Goal: Transaction & Acquisition: Register for event/course

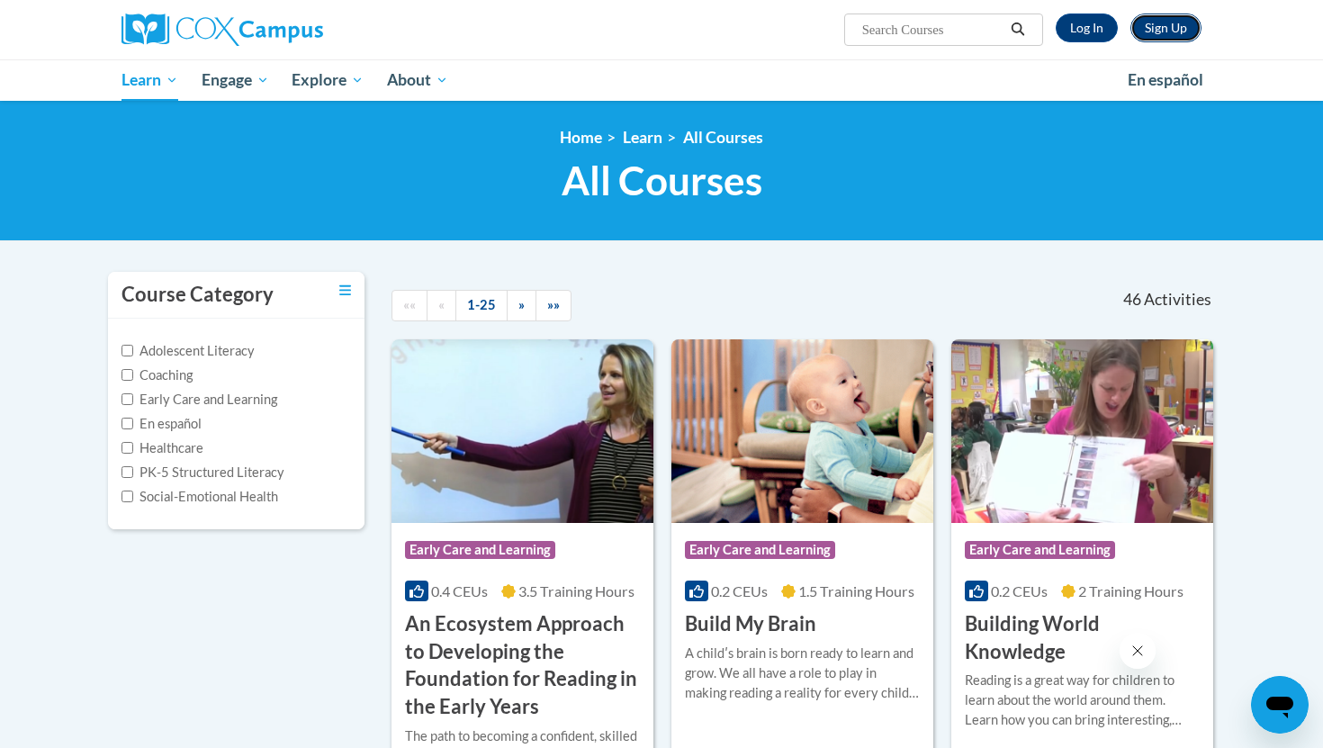
click at [1155, 37] on link "Sign Up" at bounding box center [1166, 28] width 71 height 29
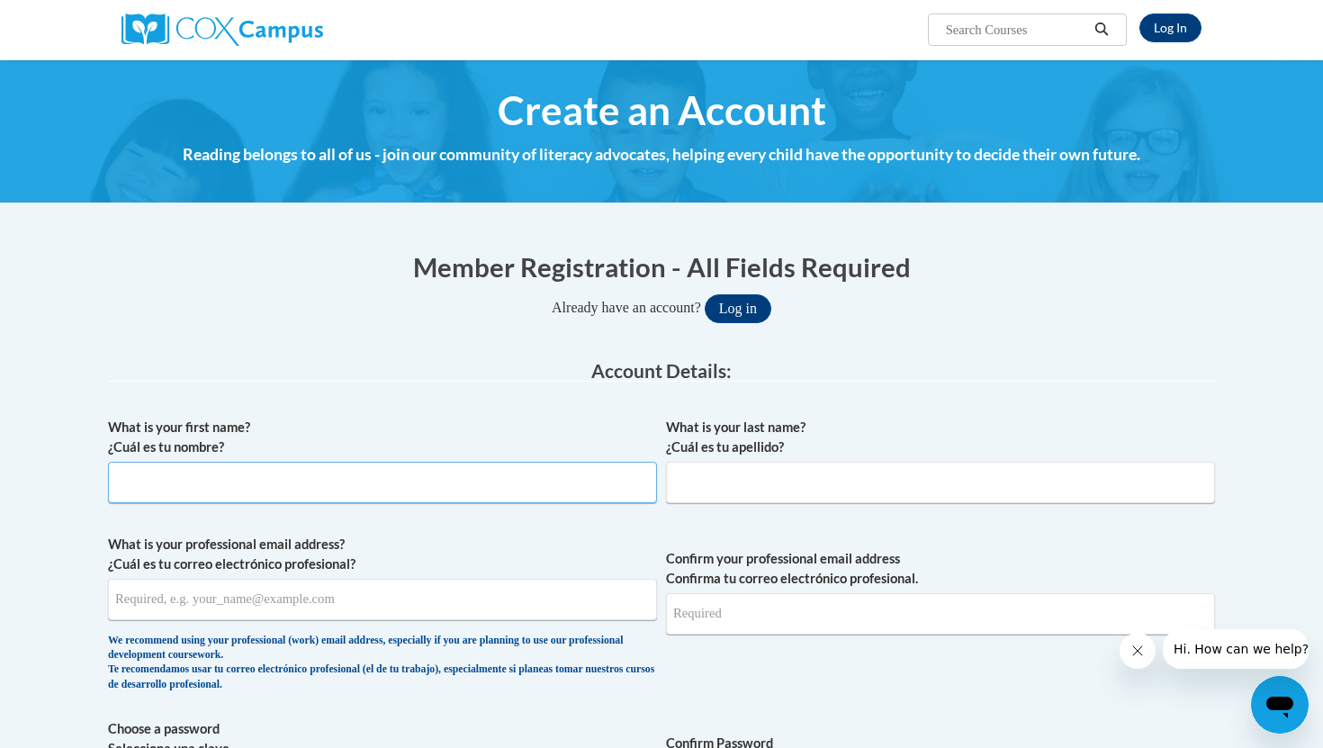
click at [566, 472] on input "What is your first name? ¿Cuál es tu nombre?" at bounding box center [382, 482] width 549 height 41
type input "Samantha"
type input "Jimenez"
type input "jimenezsamantha425@gmail.com"
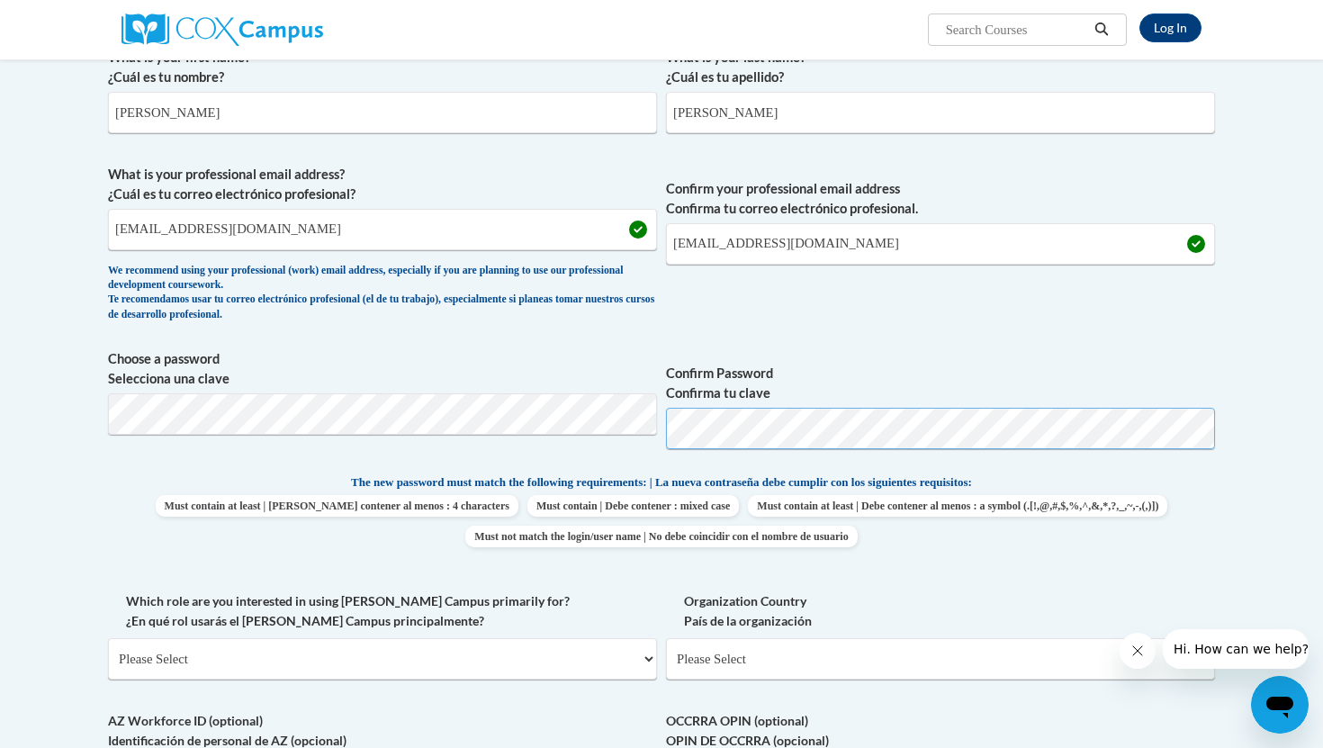
scroll to position [420, 0]
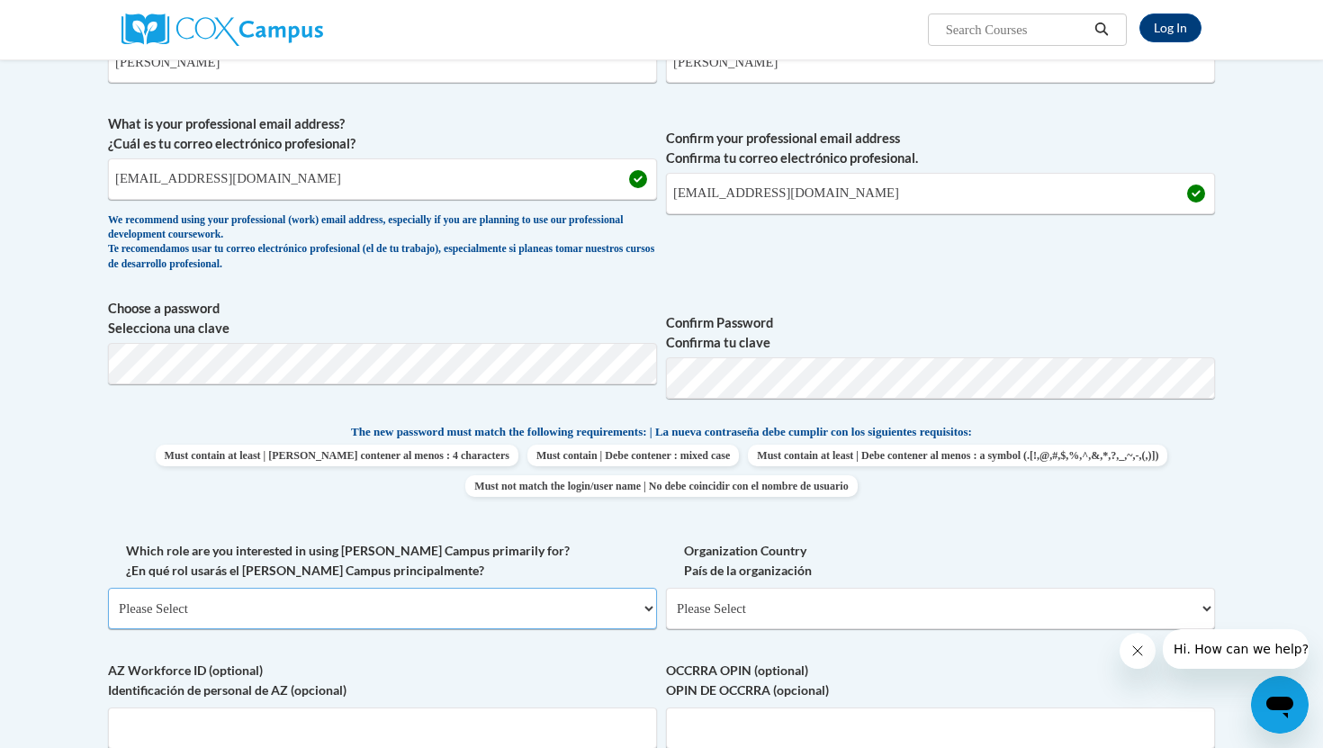
click at [603, 609] on select "Please Select College/University | Colegio/Universidad Community/Nonprofit Part…" at bounding box center [382, 608] width 549 height 41
select select "fbf2d438-af2f-41f8-98f1-81c410e29de3"
click at [108, 588] on select "Please Select College/University | Colegio/Universidad Community/Nonprofit Part…" at bounding box center [382, 608] width 549 height 41
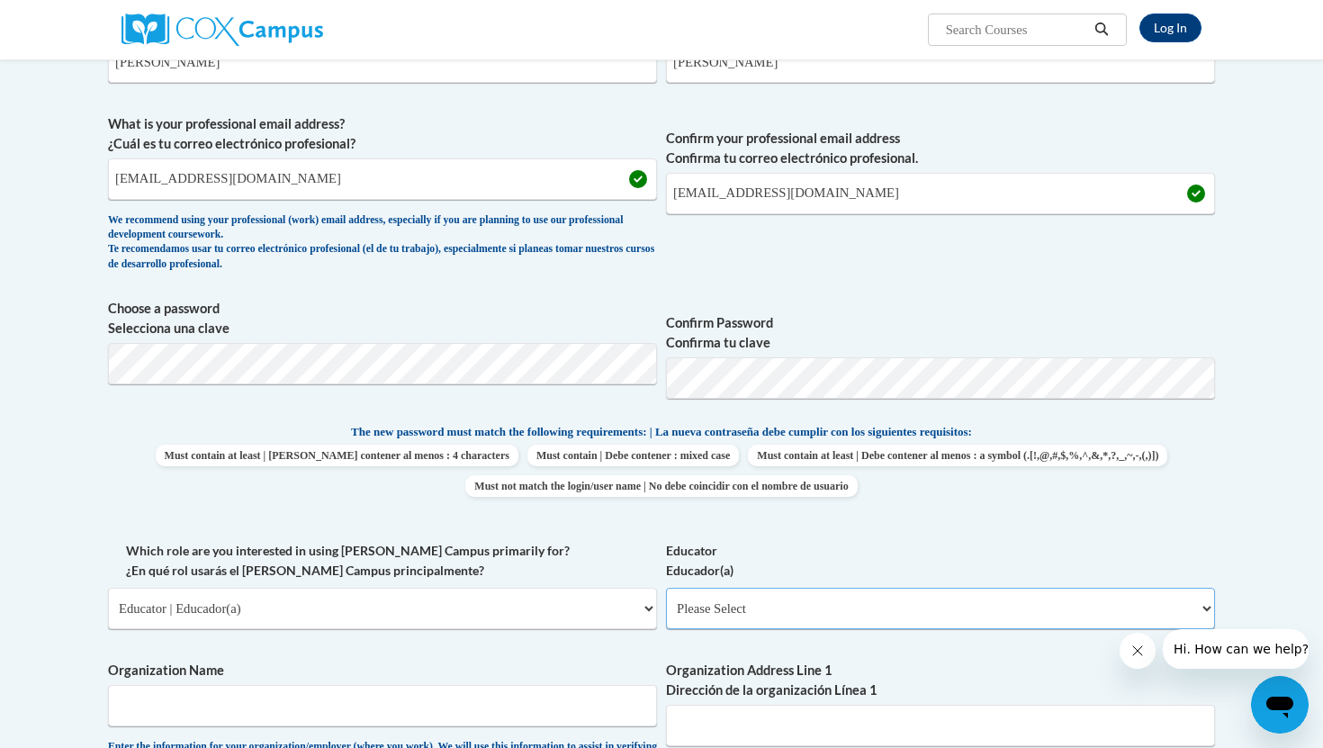
click at [733, 607] on select "Please Select Early Learning/Daycare Teacher/Family Home Care Provider | Maestr…" at bounding box center [940, 608] width 549 height 41
select select "8e40623d-54d0-45cd-9f92-5df65cd3f8cf"
click at [666, 588] on select "Please Select Early Learning/Daycare Teacher/Family Home Care Provider | Maestr…" at bounding box center [940, 608] width 549 height 41
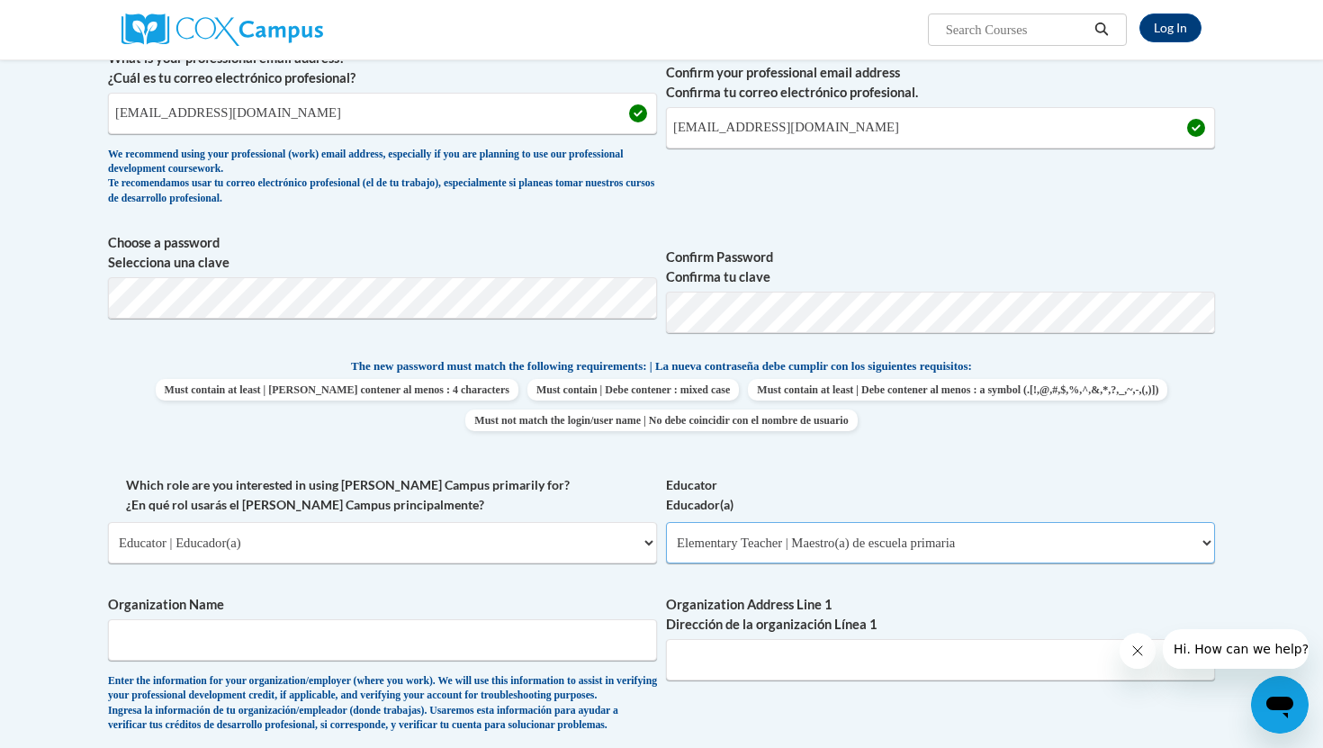
scroll to position [483, 0]
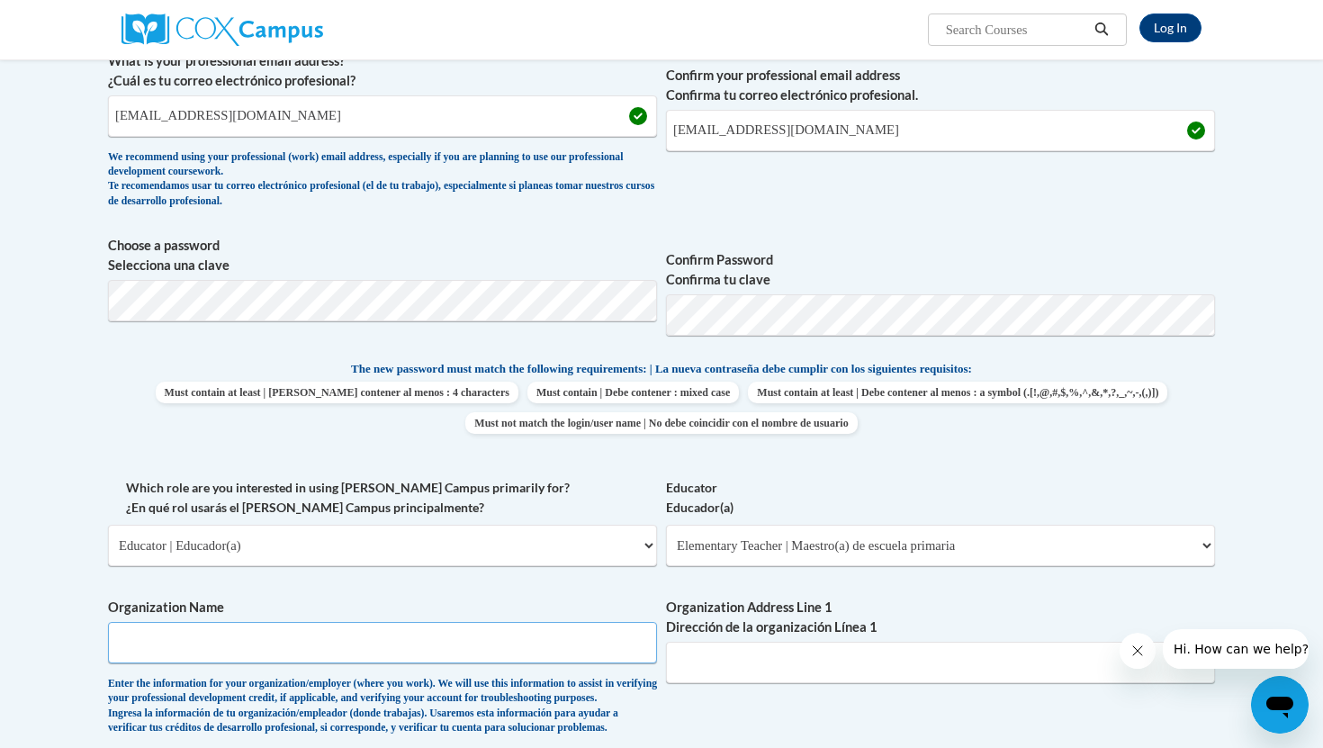
click at [630, 641] on input "Organization Name" at bounding box center [382, 642] width 549 height 41
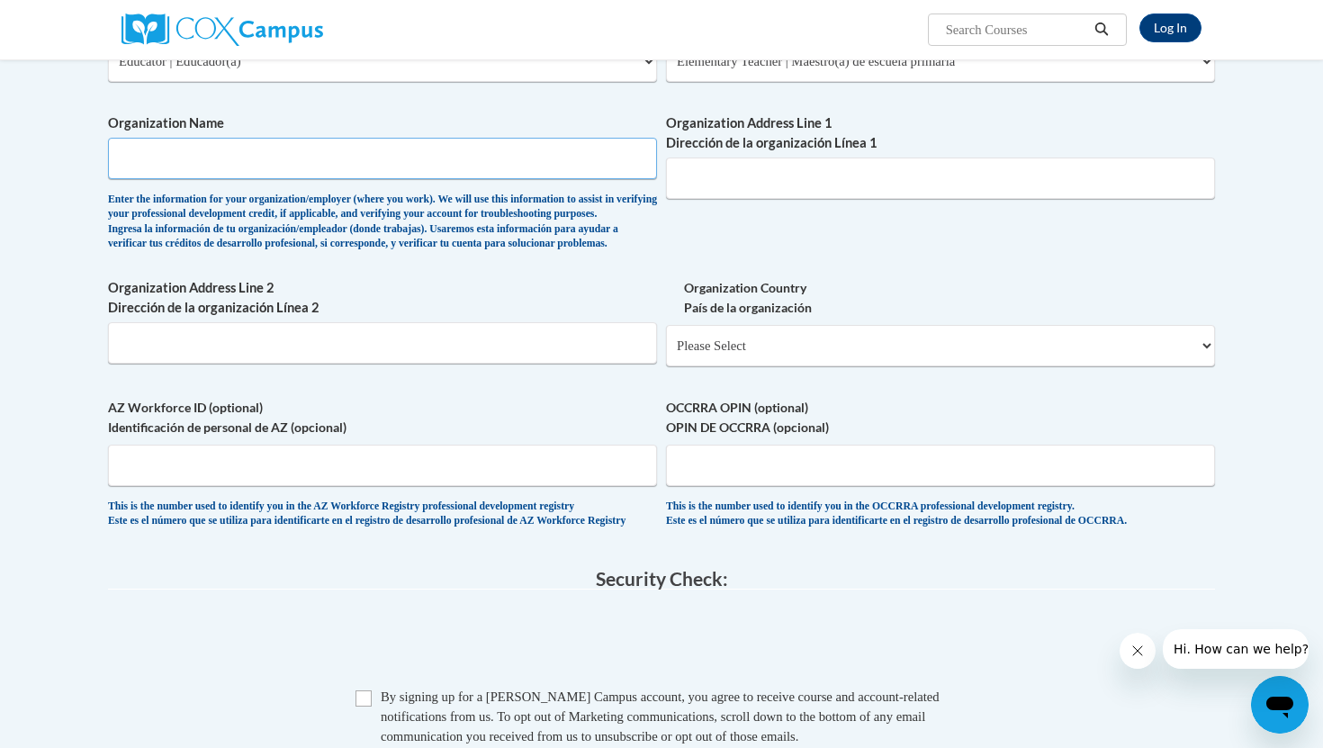
scroll to position [940, 0]
